Goal: Submit feedback/report problem

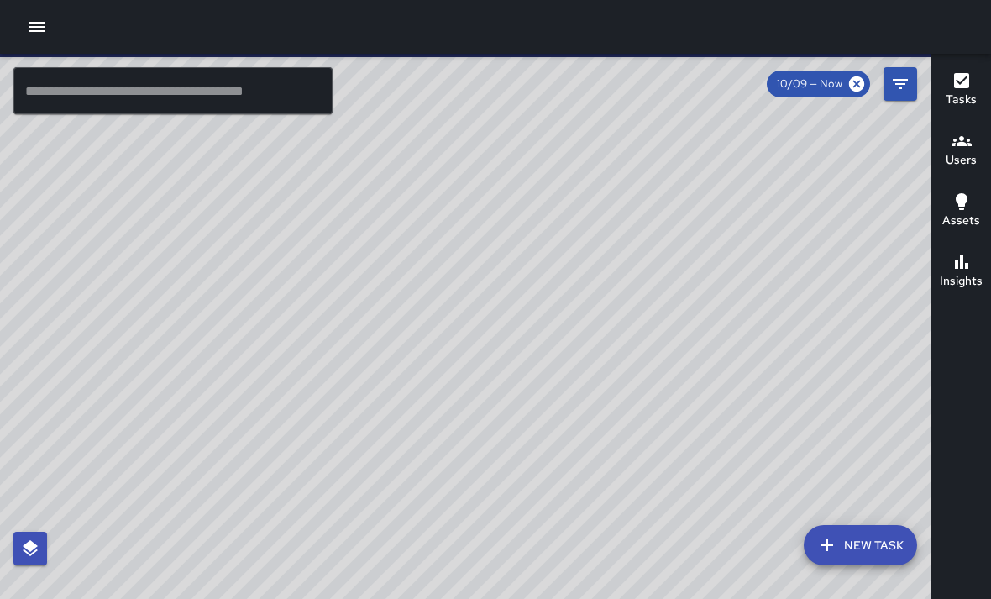
click at [529, 80] on div "© Mapbox © OpenStreetMap Improve this map" at bounding box center [465, 353] width 931 height 599
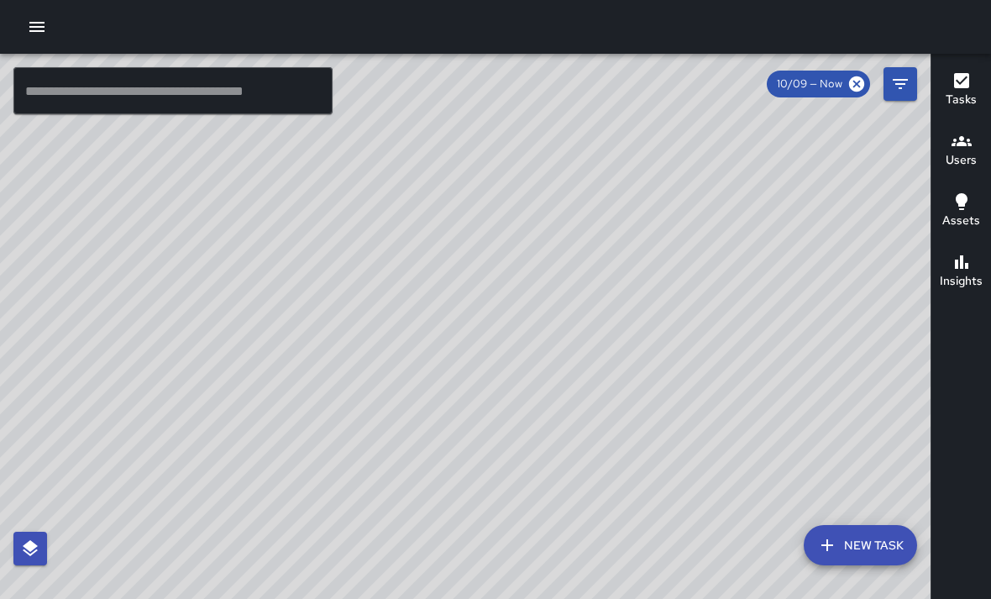
click at [408, 487] on div "© Mapbox © OpenStreetMap Improve this map" at bounding box center [465, 353] width 931 height 599
click at [409, 487] on div "© Mapbox © OpenStreetMap Improve this map" at bounding box center [465, 353] width 931 height 599
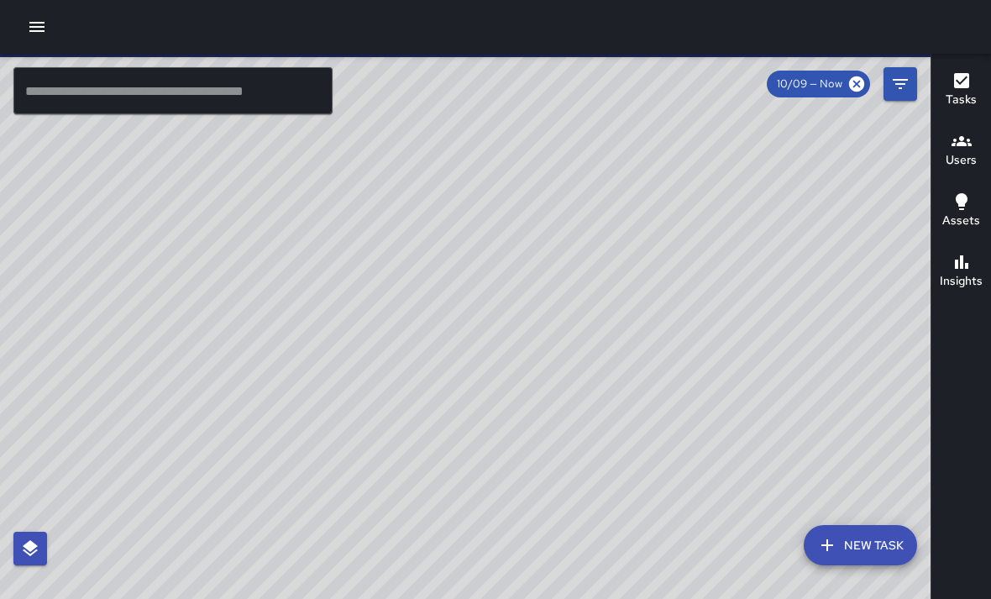
scroll to position [54, 0]
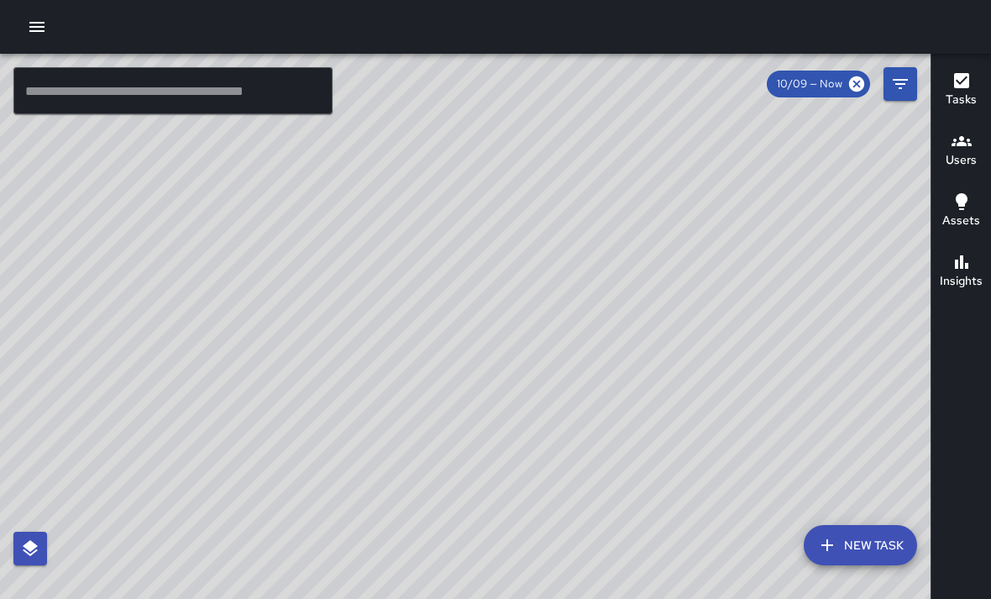
click at [372, 435] on div "© Mapbox © OpenStreetMap Improve this map" at bounding box center [465, 353] width 931 height 599
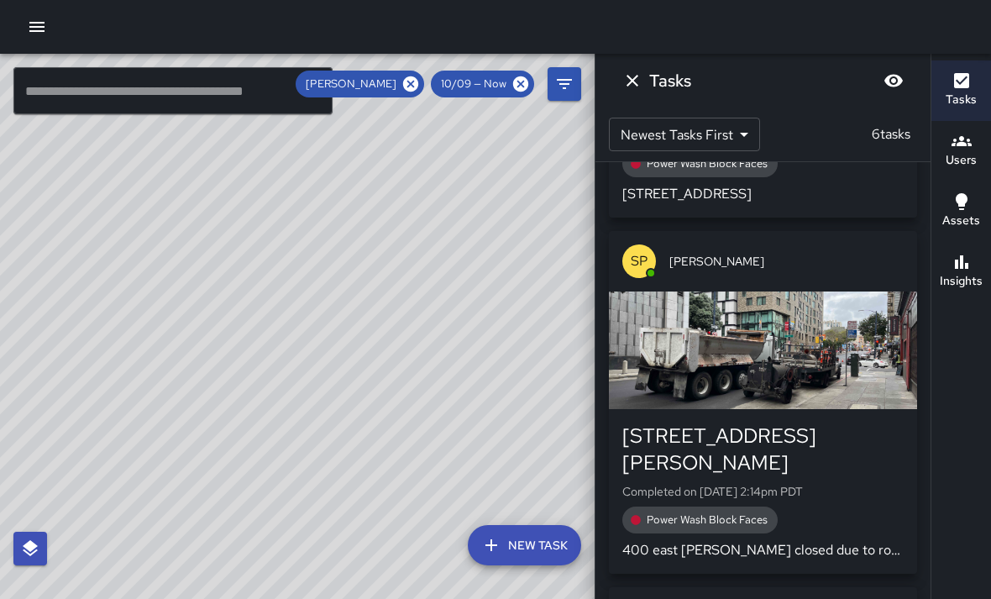
scroll to position [302, 0]
click at [820, 368] on div "button" at bounding box center [763, 350] width 308 height 118
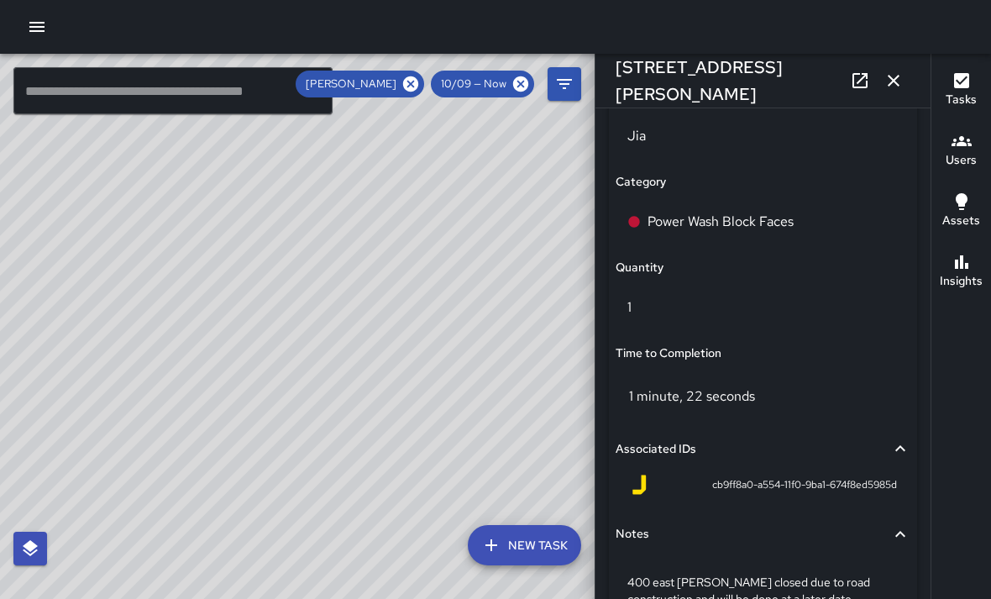
scroll to position [1149, 0]
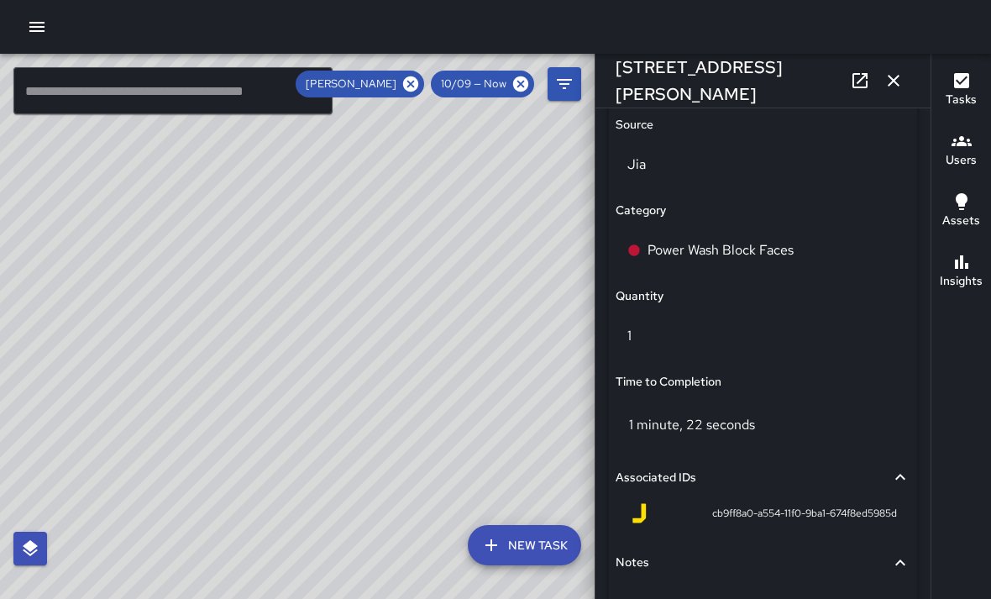
click at [769, 247] on p "Power Wash Block Faces" at bounding box center [721, 250] width 146 height 20
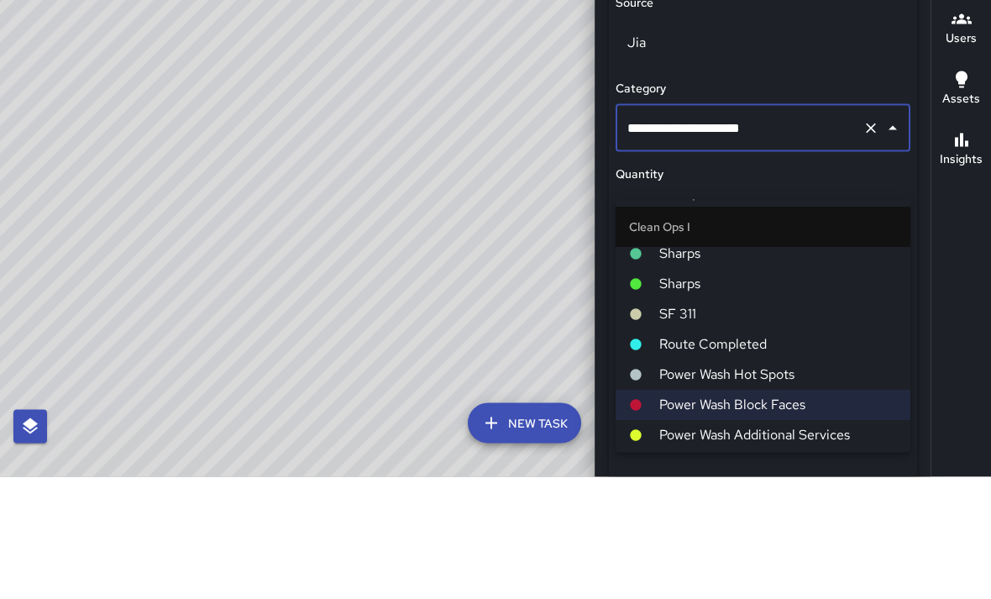
scroll to position [165, 0]
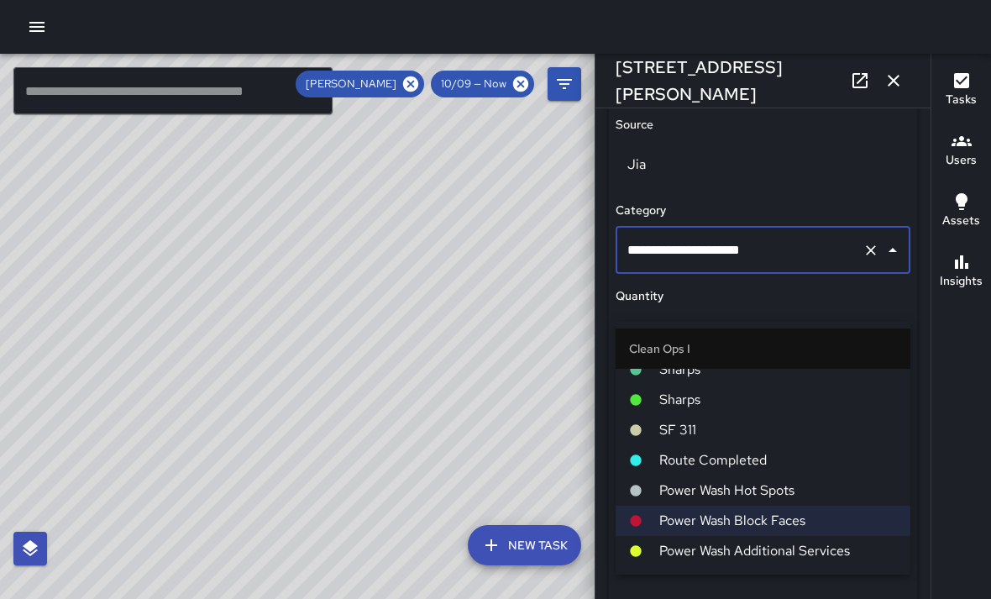
click at [773, 480] on span "Power Wash Hot Spots" at bounding box center [778, 490] width 238 height 20
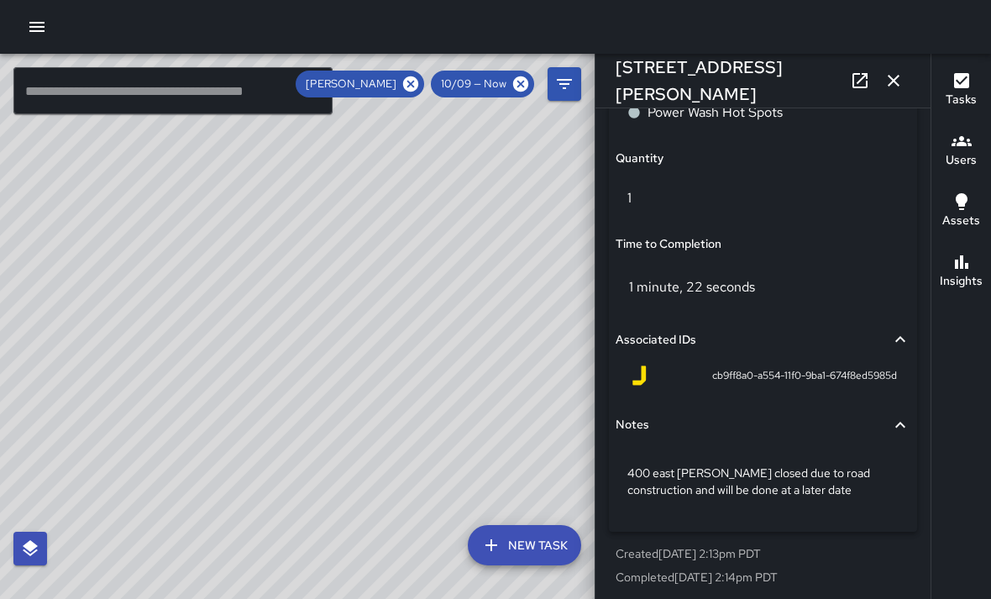
scroll to position [1285, 0]
click at [801, 481] on p "400 east [PERSON_NAME] closed due to road construction and will be done at a la…" at bounding box center [762, 483] width 271 height 34
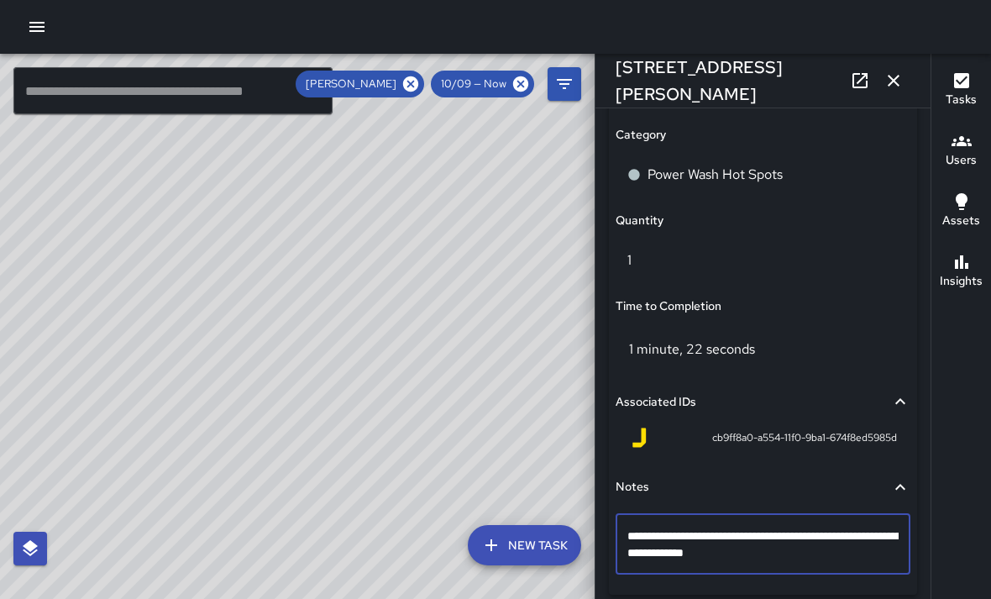
click at [806, 538] on textarea "**********" at bounding box center [762, 545] width 271 height 34
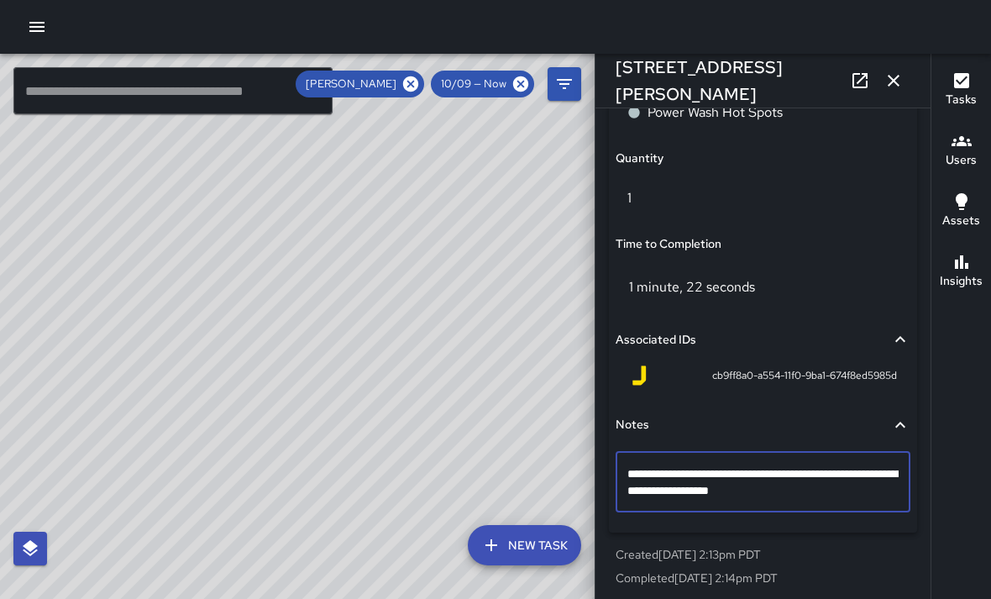
scroll to position [1286, 0]
click at [785, 474] on textarea "**********" at bounding box center [762, 483] width 271 height 34
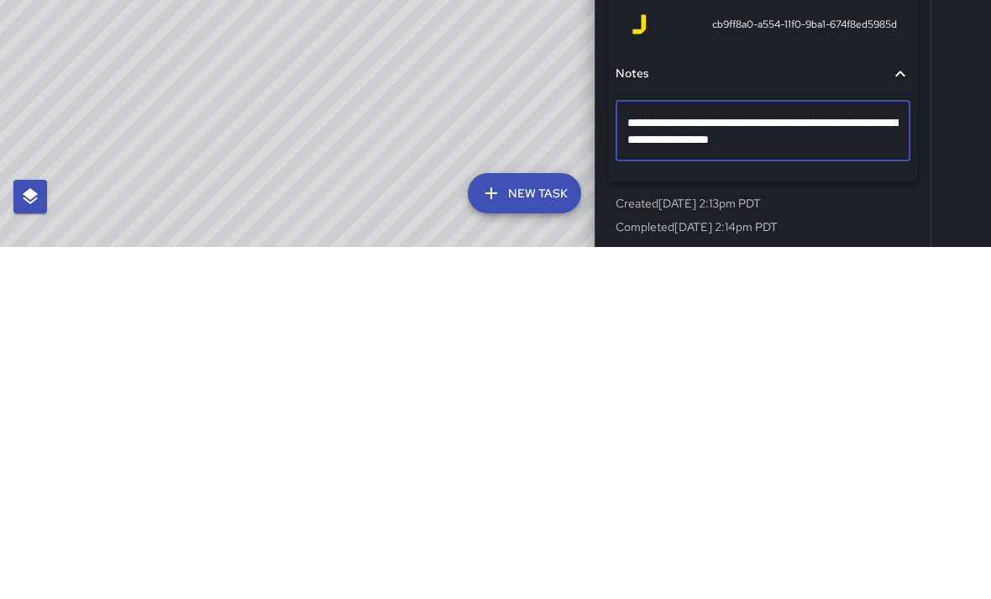
click at [813, 466] on textarea "**********" at bounding box center [762, 483] width 271 height 34
click at [651, 466] on textarea "**********" at bounding box center [762, 483] width 271 height 34
type textarea "**********"
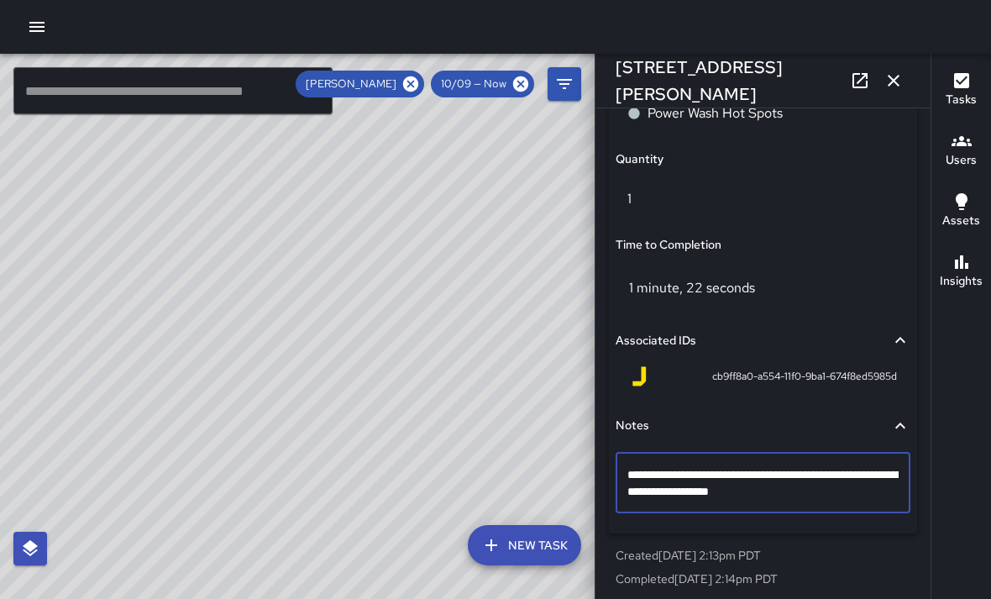
click at [900, 77] on icon "button" at bounding box center [894, 81] width 20 height 20
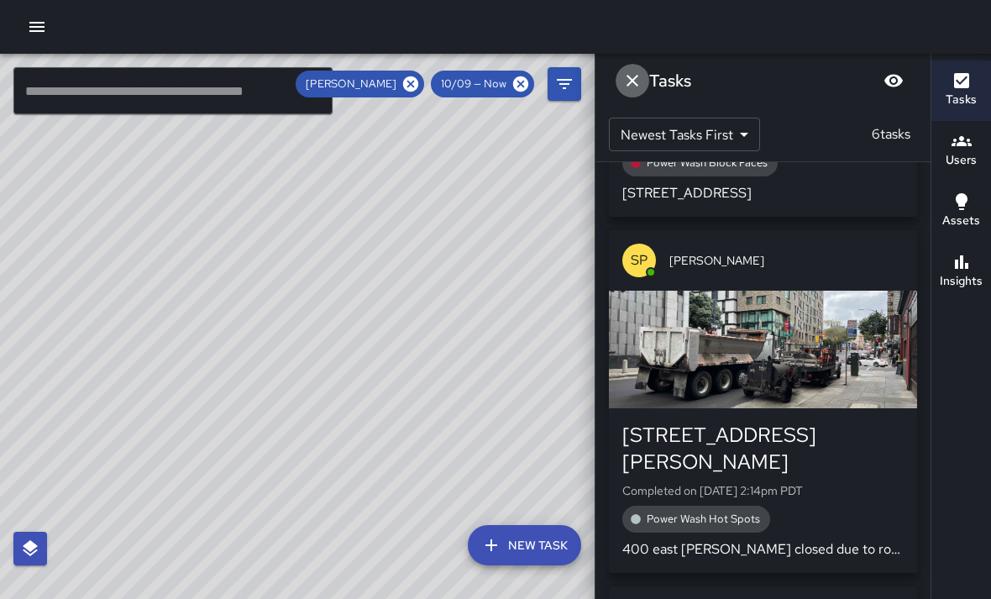
click at [635, 75] on icon "Dismiss" at bounding box center [632, 81] width 20 height 20
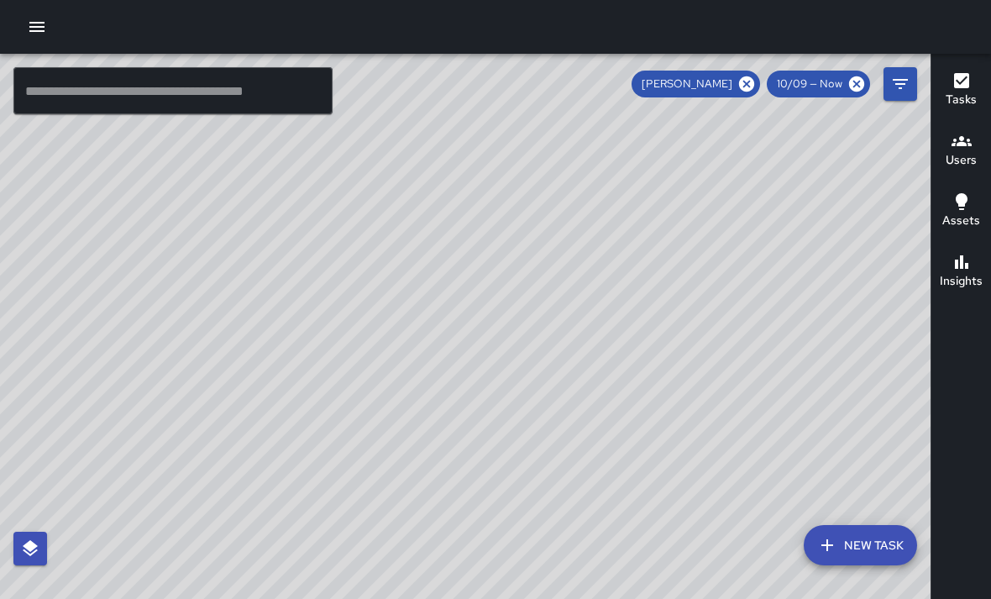
click at [964, 131] on icon "button" at bounding box center [962, 141] width 20 height 20
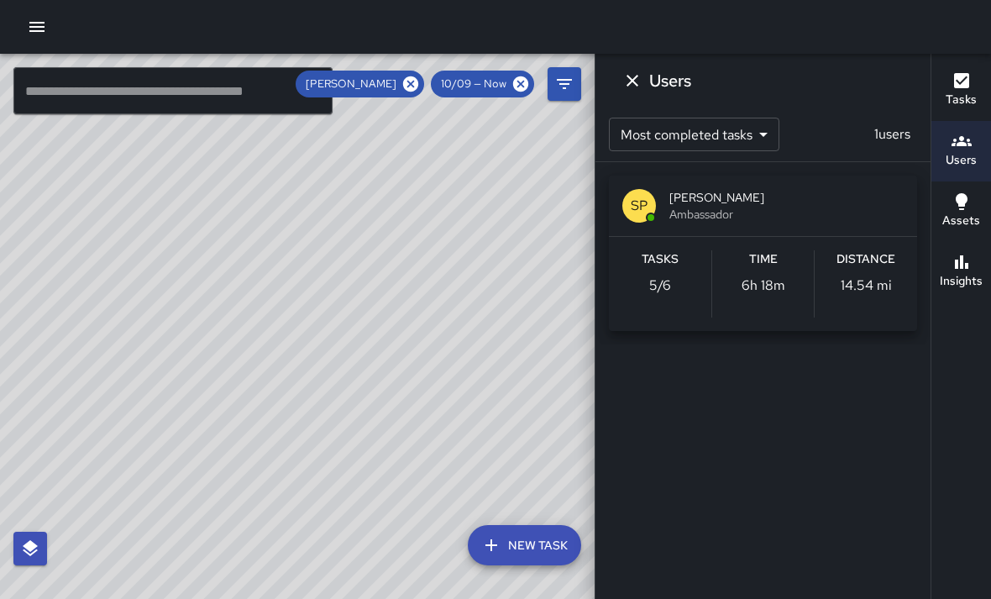
click at [632, 78] on icon "Dismiss" at bounding box center [632, 81] width 20 height 20
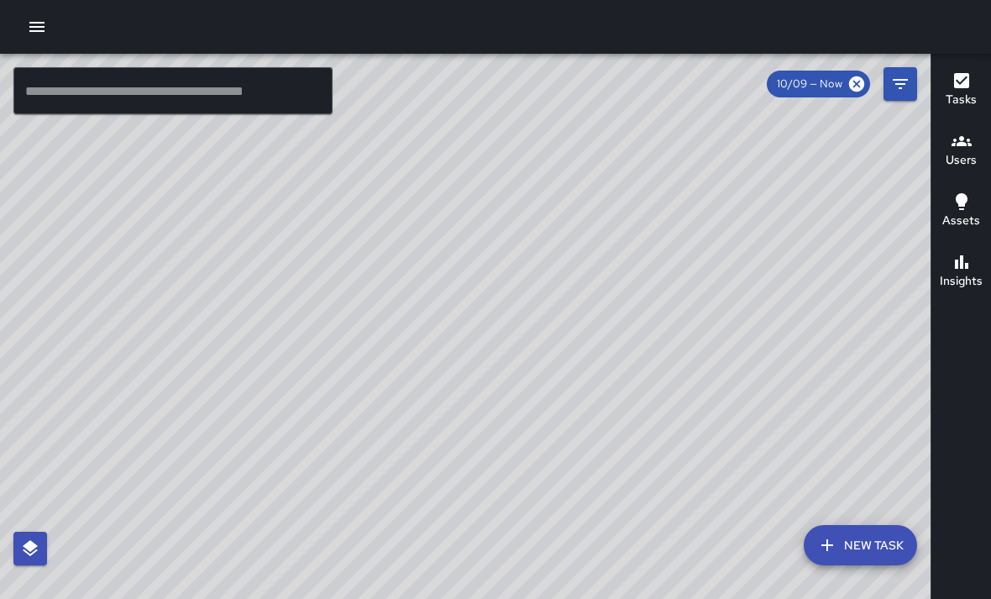
click at [967, 87] on icon "button" at bounding box center [961, 80] width 15 height 15
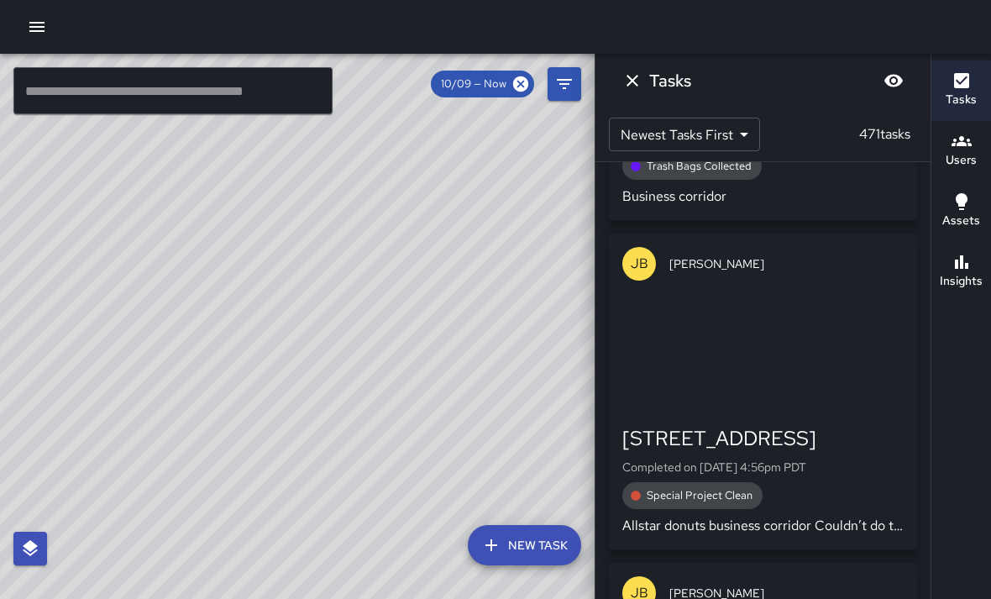
scroll to position [1925, 0]
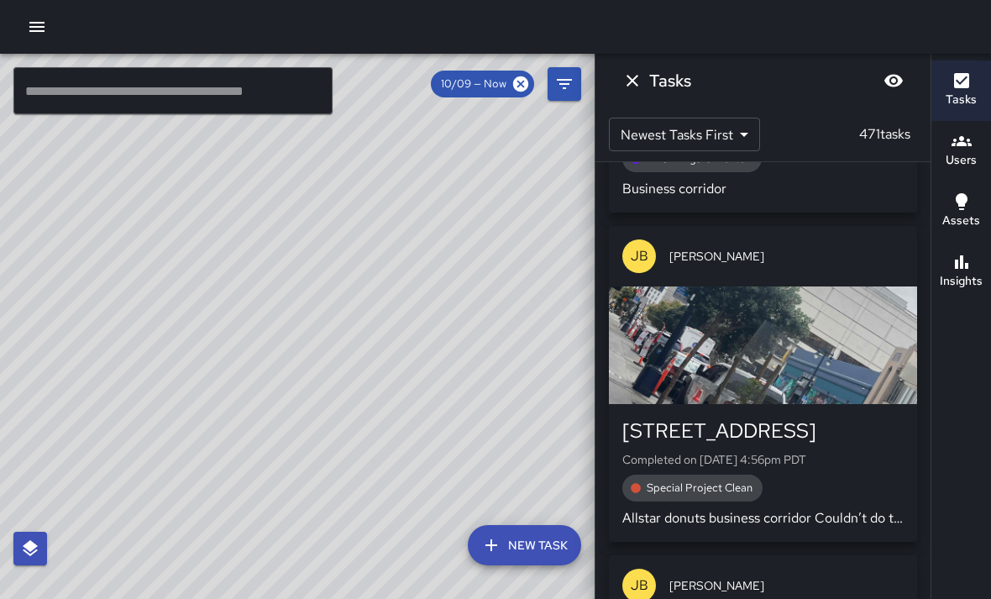
click at [791, 362] on div "button" at bounding box center [763, 345] width 308 height 118
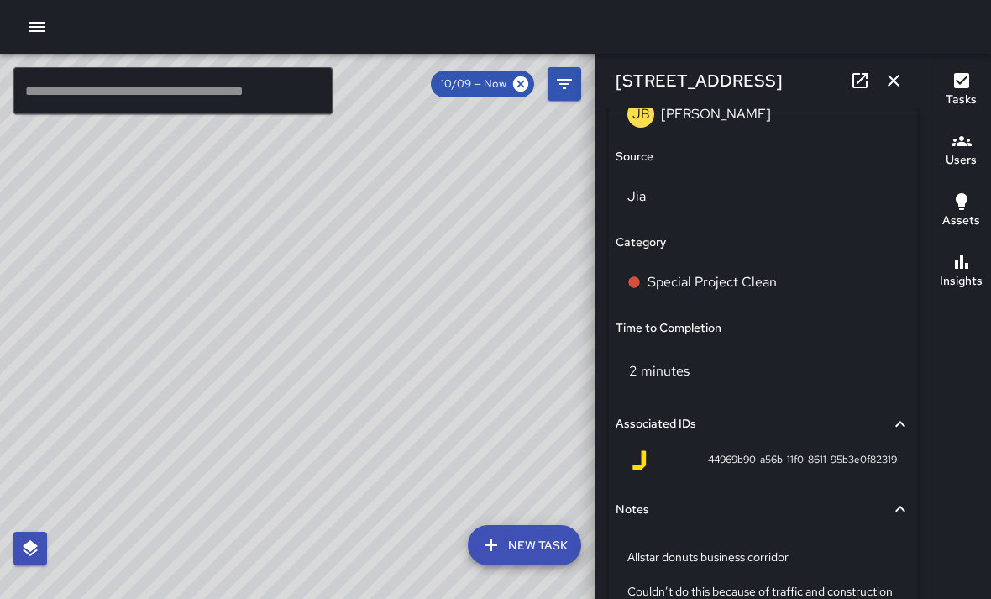
scroll to position [1101, 0]
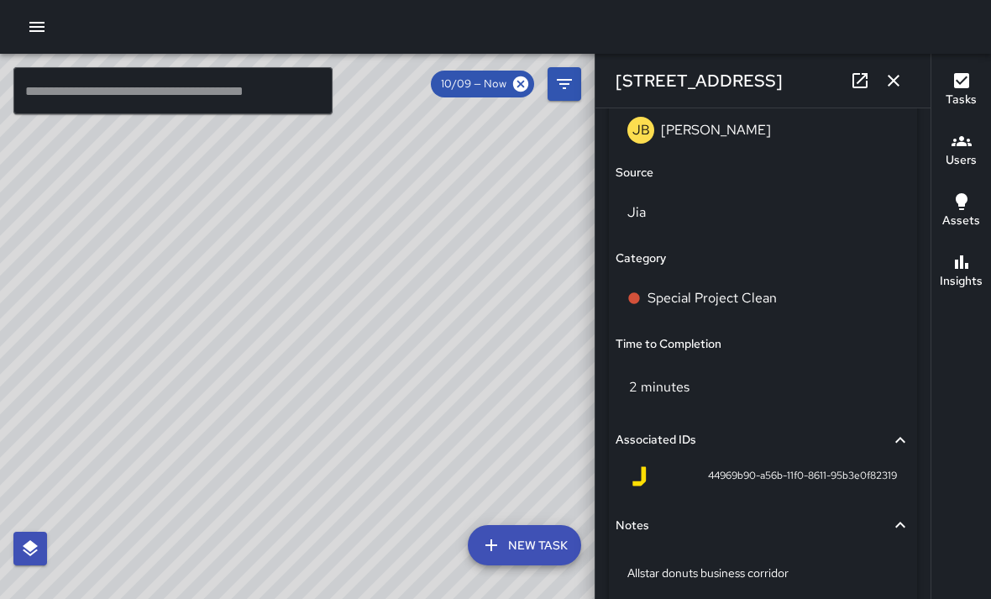
click at [766, 288] on p "Special Project Clean" at bounding box center [712, 298] width 129 height 20
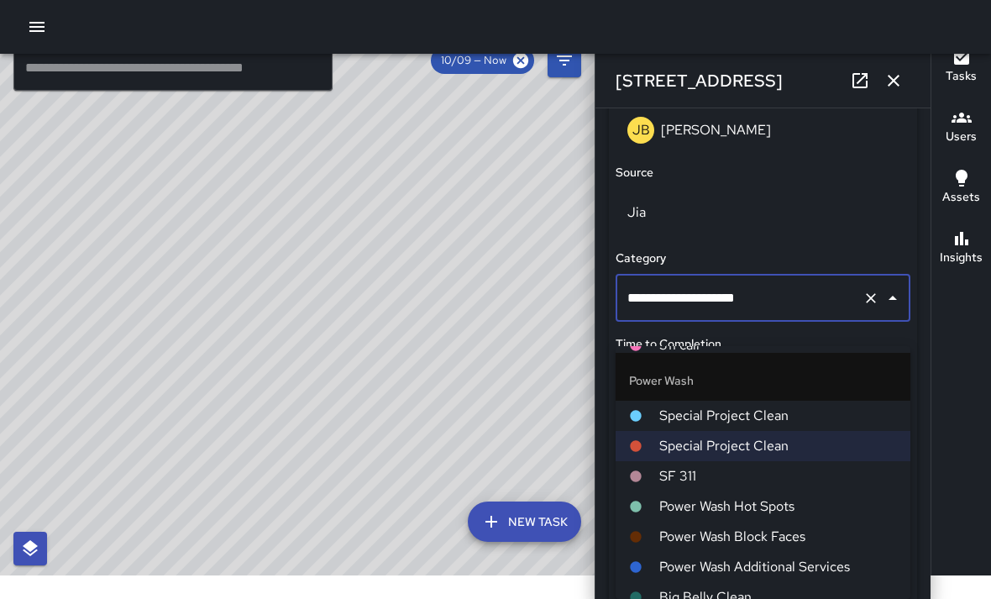
scroll to position [918, 0]
click at [785, 498] on span "Power Wash Hot Spots" at bounding box center [778, 508] width 238 height 20
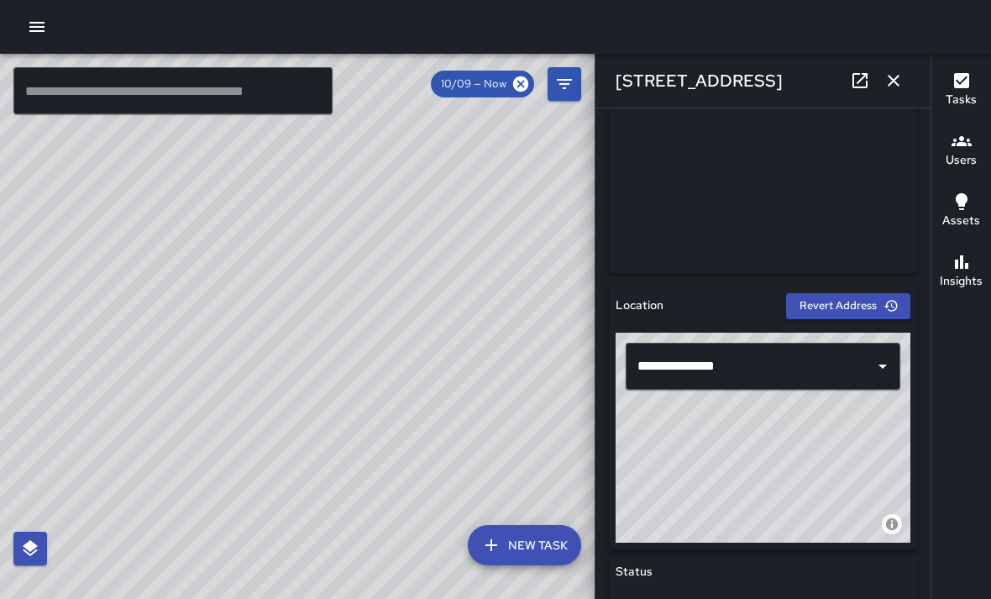
scroll to position [367, 0]
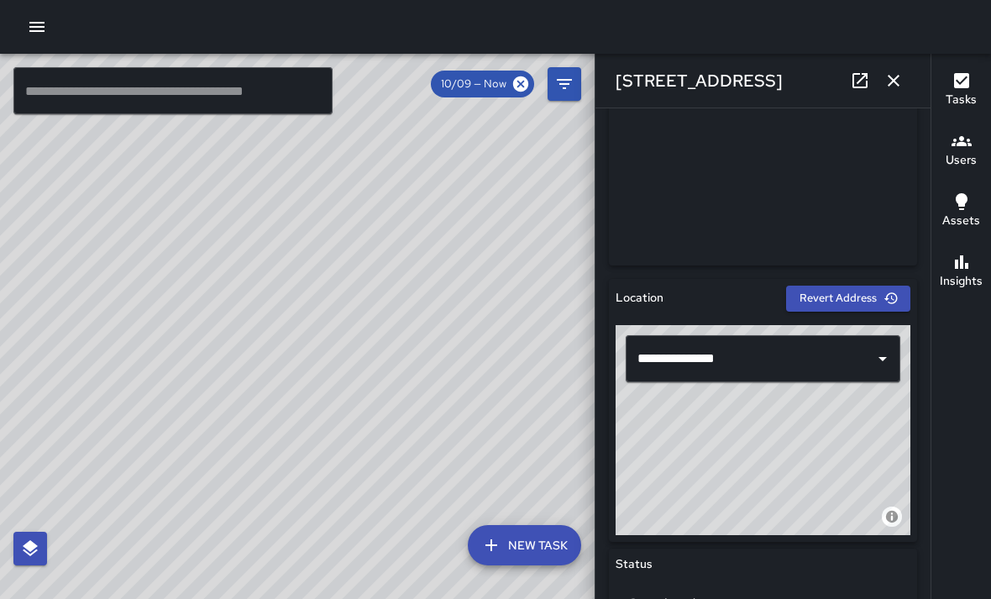
type input "**********"
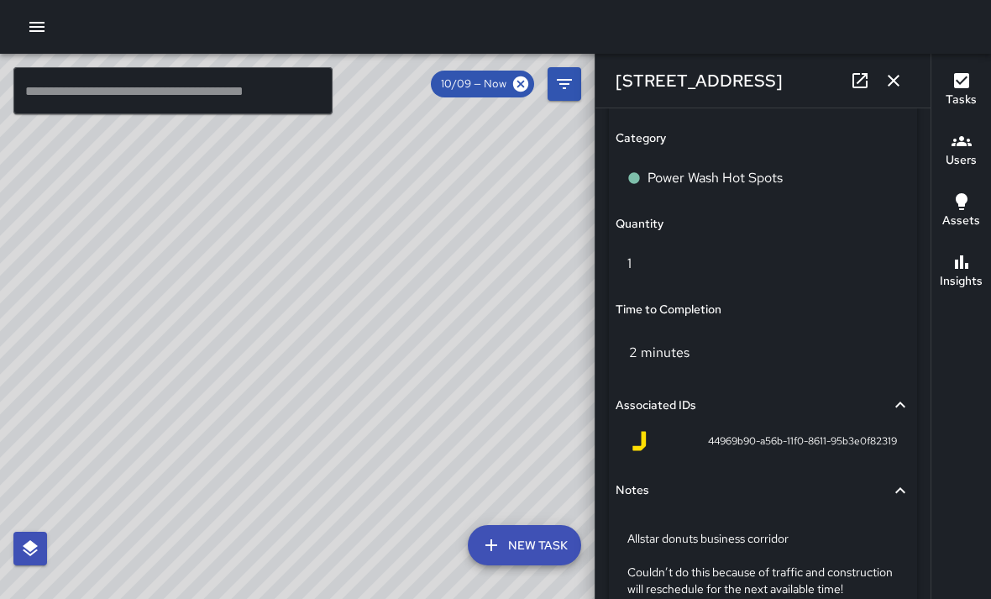
scroll to position [1116, 0]
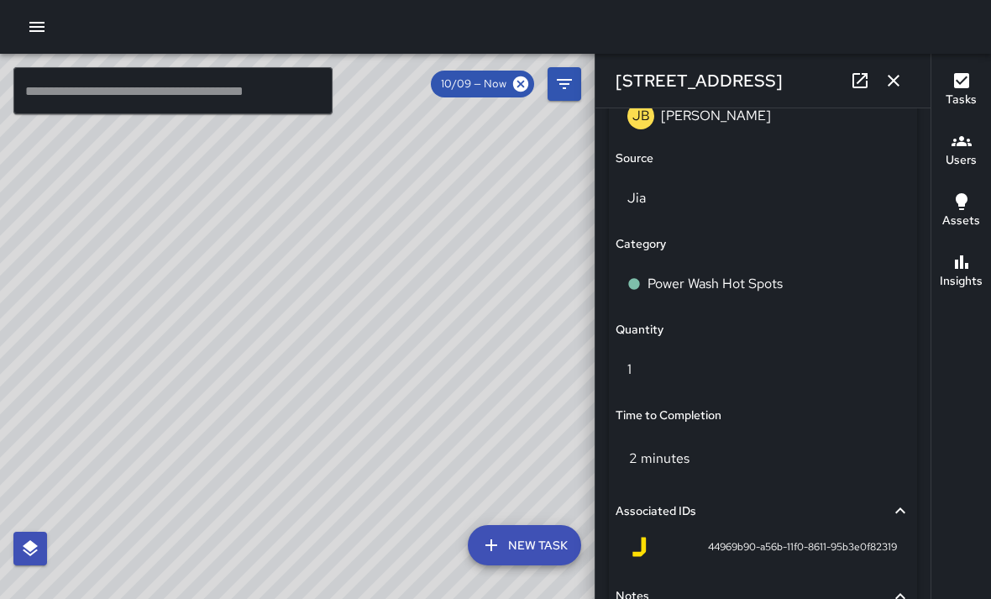
click at [898, 81] on icon "button" at bounding box center [894, 81] width 20 height 20
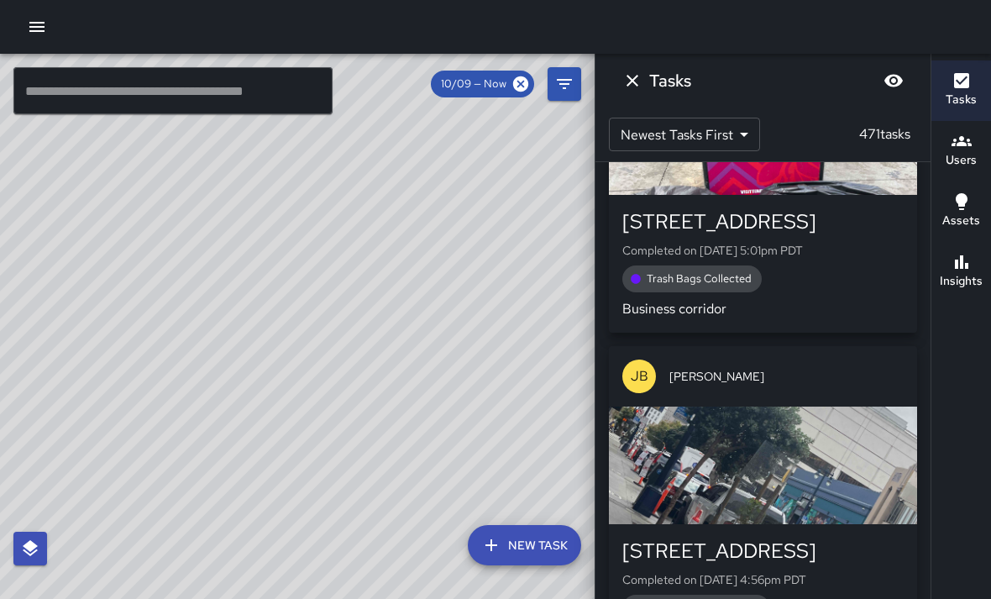
scroll to position [1808, 0]
